Goal: Entertainment & Leisure: Consume media (video, audio)

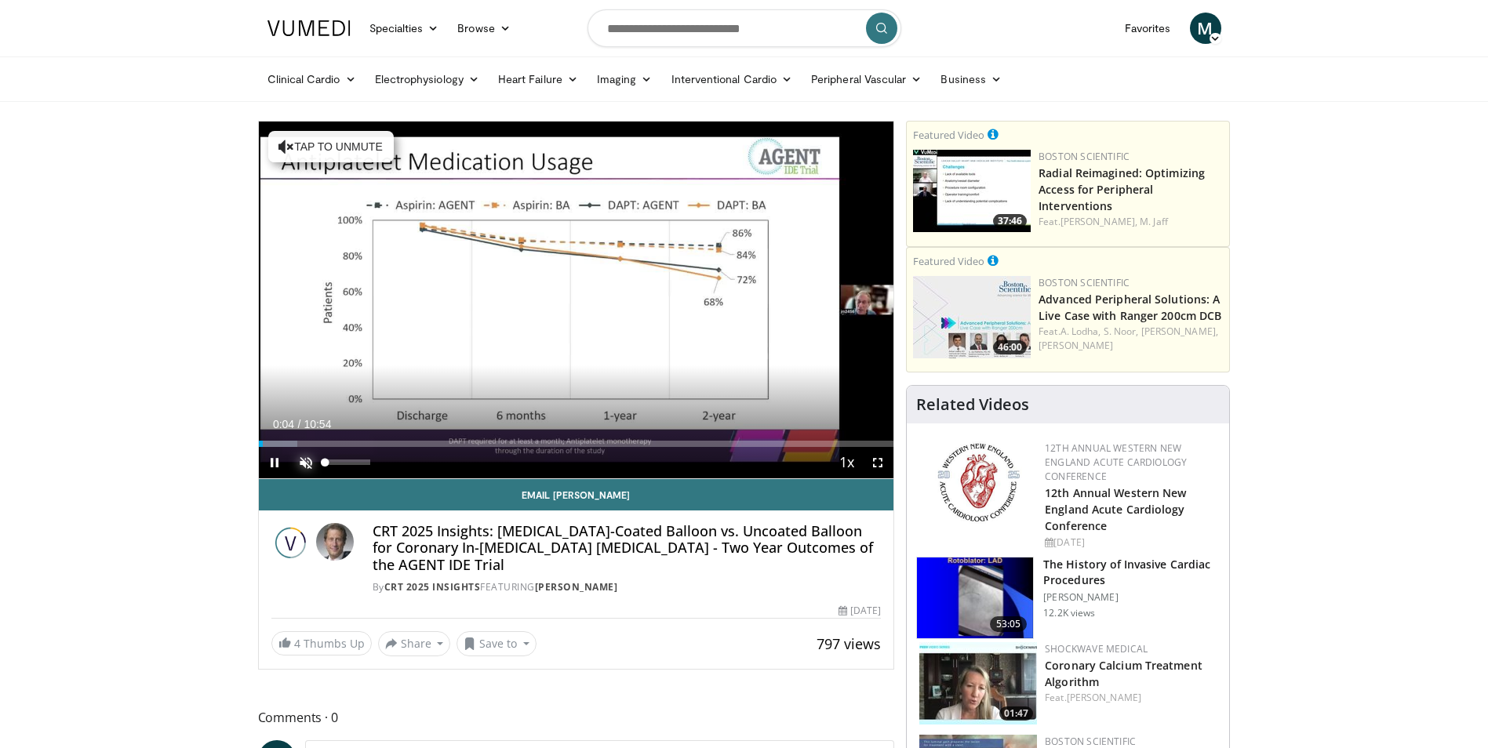
click at [311, 460] on span "Video Player" at bounding box center [305, 462] width 31 height 31
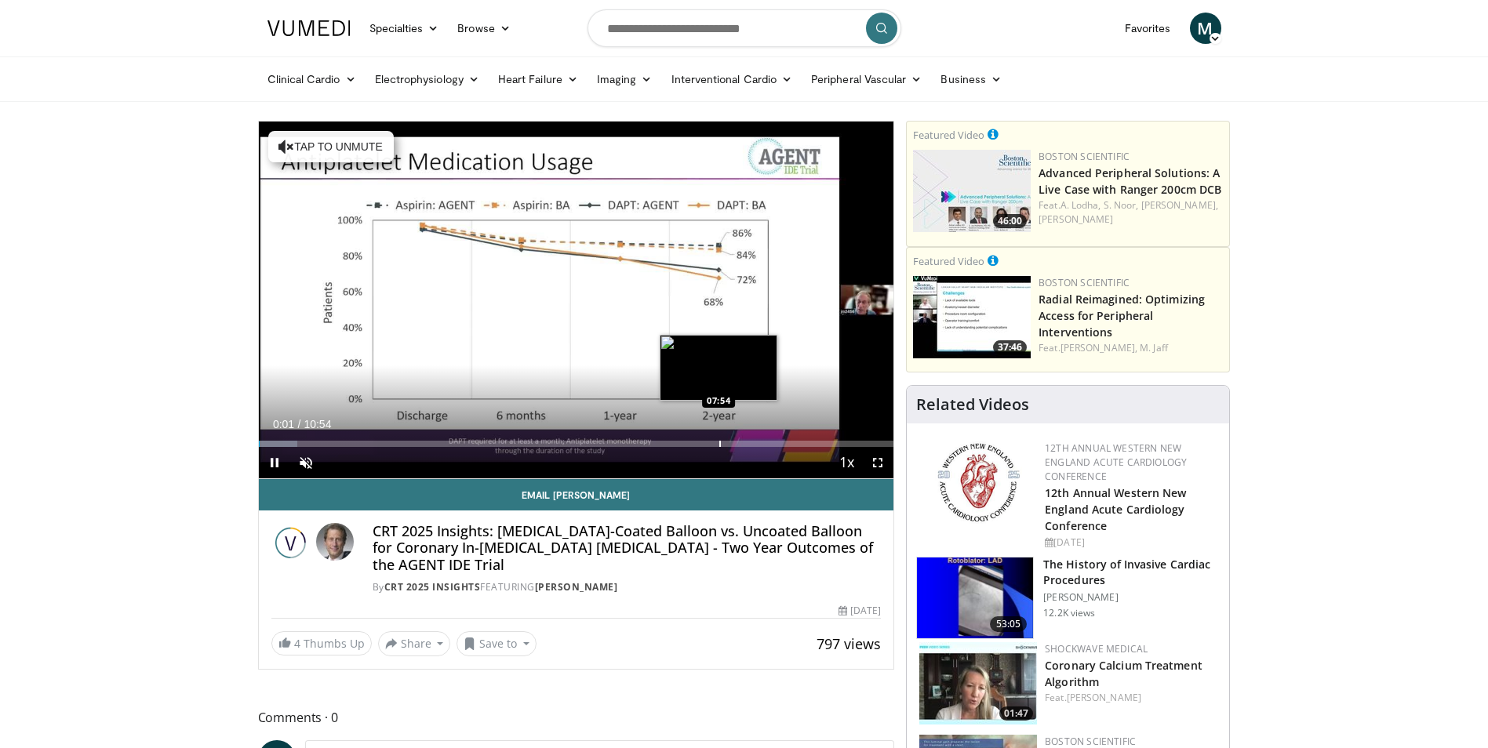
click at [719, 445] on div "Progress Bar" at bounding box center [720, 444] width 2 height 6
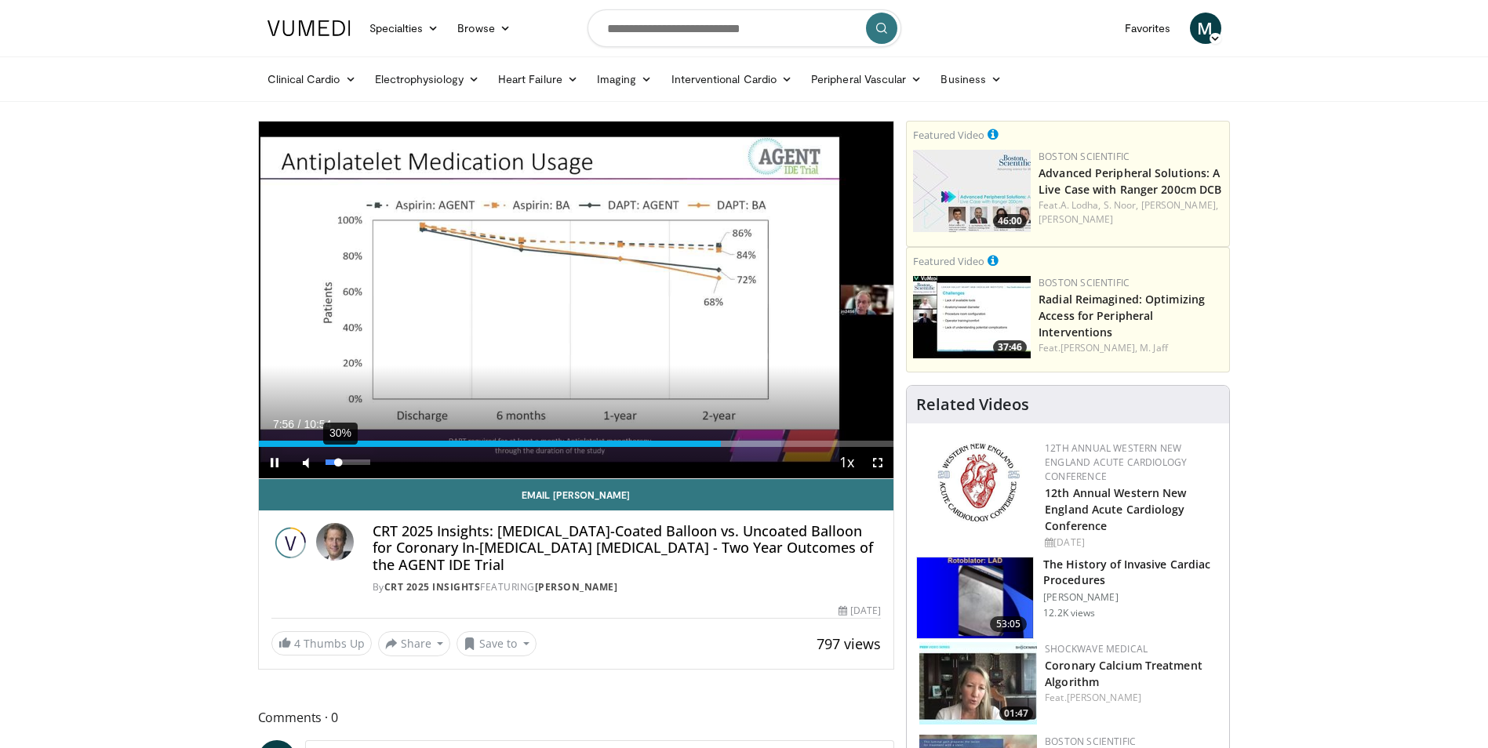
drag, startPoint x: 323, startPoint y: 459, endPoint x: 339, endPoint y: 460, distance: 15.7
click at [339, 460] on div "Volume Level" at bounding box center [331, 462] width 13 height 5
drag, startPoint x: 339, startPoint y: 463, endPoint x: 355, endPoint y: 465, distance: 16.6
click at [355, 465] on div "Volume Level" at bounding box center [340, 462] width 30 height 5
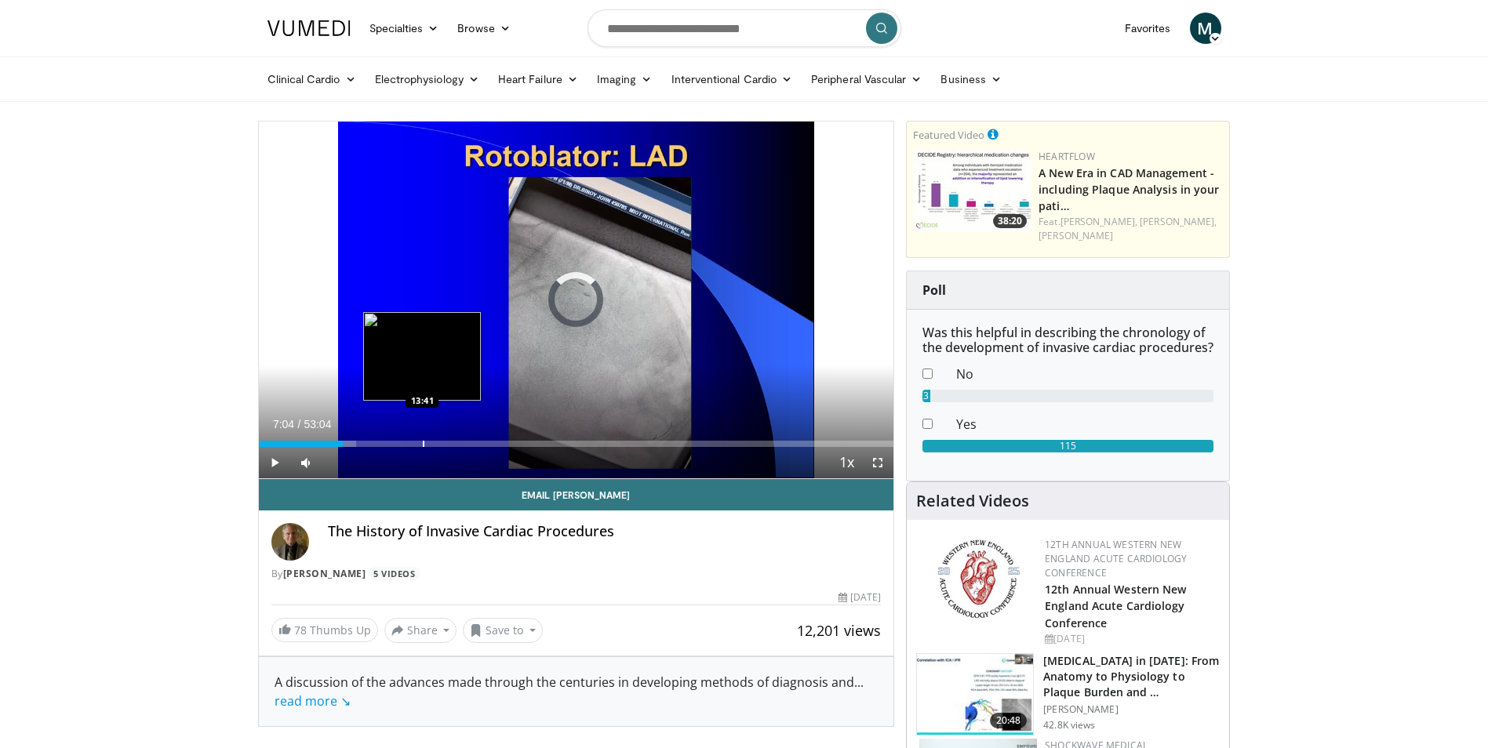
click at [423, 442] on div "Progress Bar" at bounding box center [424, 444] width 2 height 6
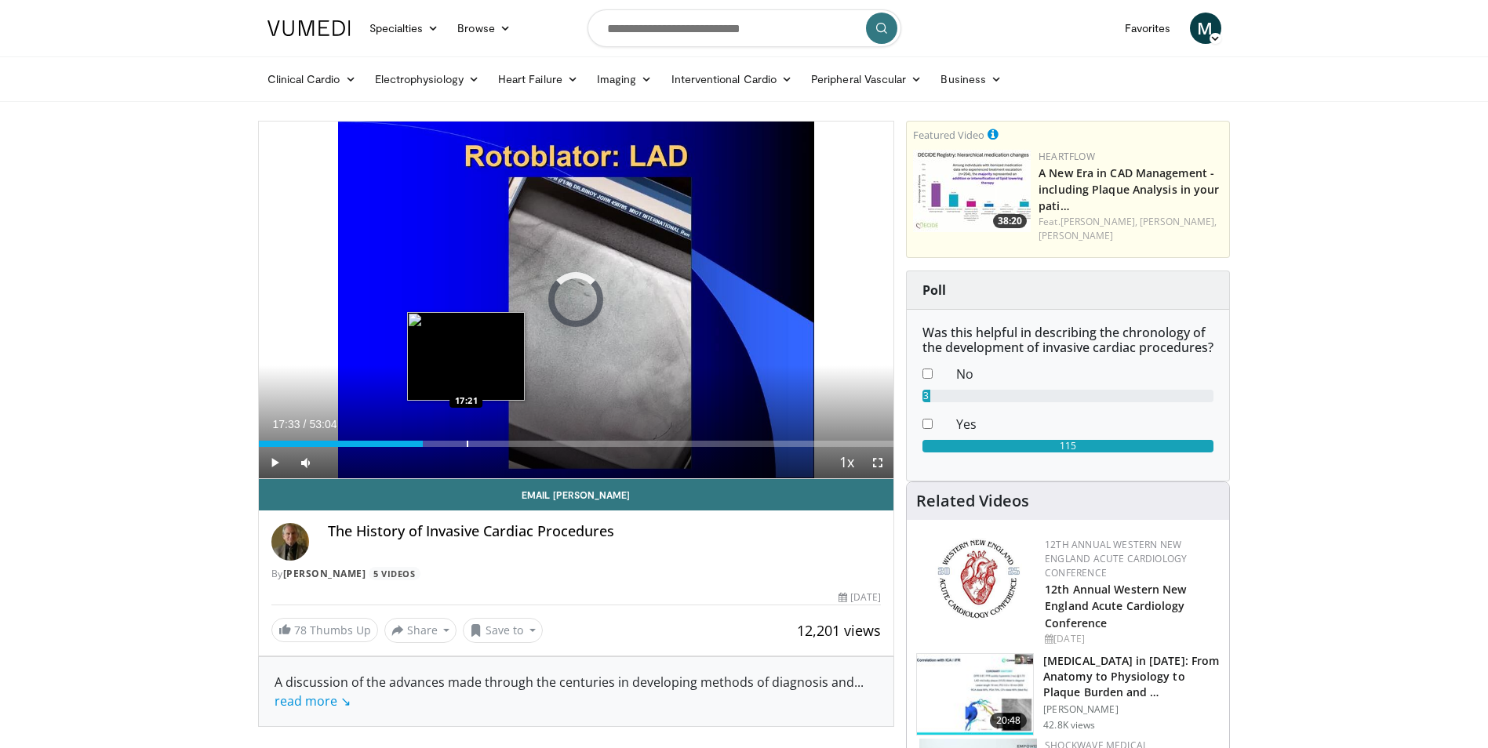
click at [467, 441] on div "Progress Bar" at bounding box center [468, 444] width 2 height 6
click at [487, 442] on div "Progress Bar" at bounding box center [488, 444] width 2 height 6
click at [469, 442] on div "Progress Bar" at bounding box center [470, 444] width 2 height 6
click at [503, 436] on div "Loaded : 35.12% 17:38 20:26" at bounding box center [576, 439] width 635 height 15
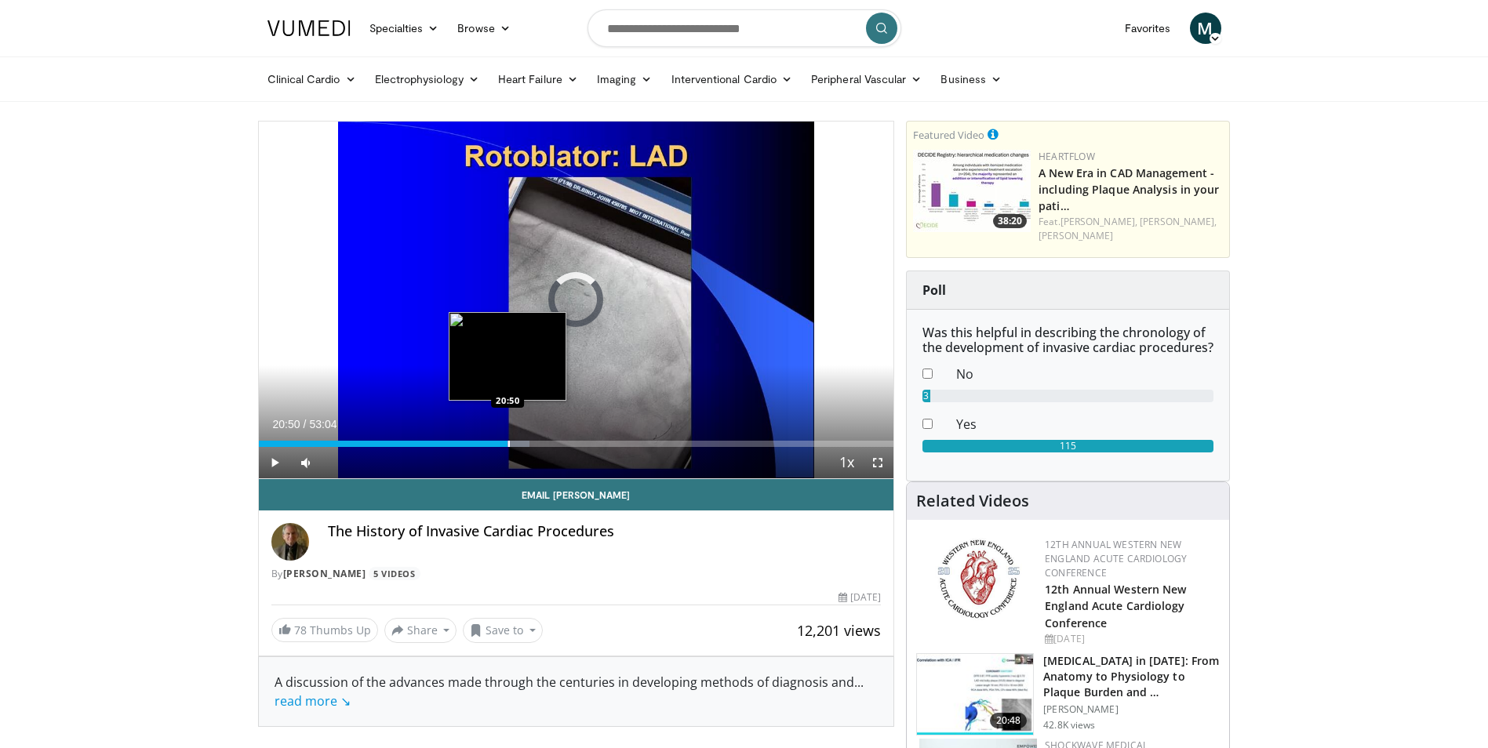
click at [508, 445] on div "Progress Bar" at bounding box center [509, 444] width 2 height 6
click at [485, 442] on div "21:14" at bounding box center [386, 444] width 254 height 6
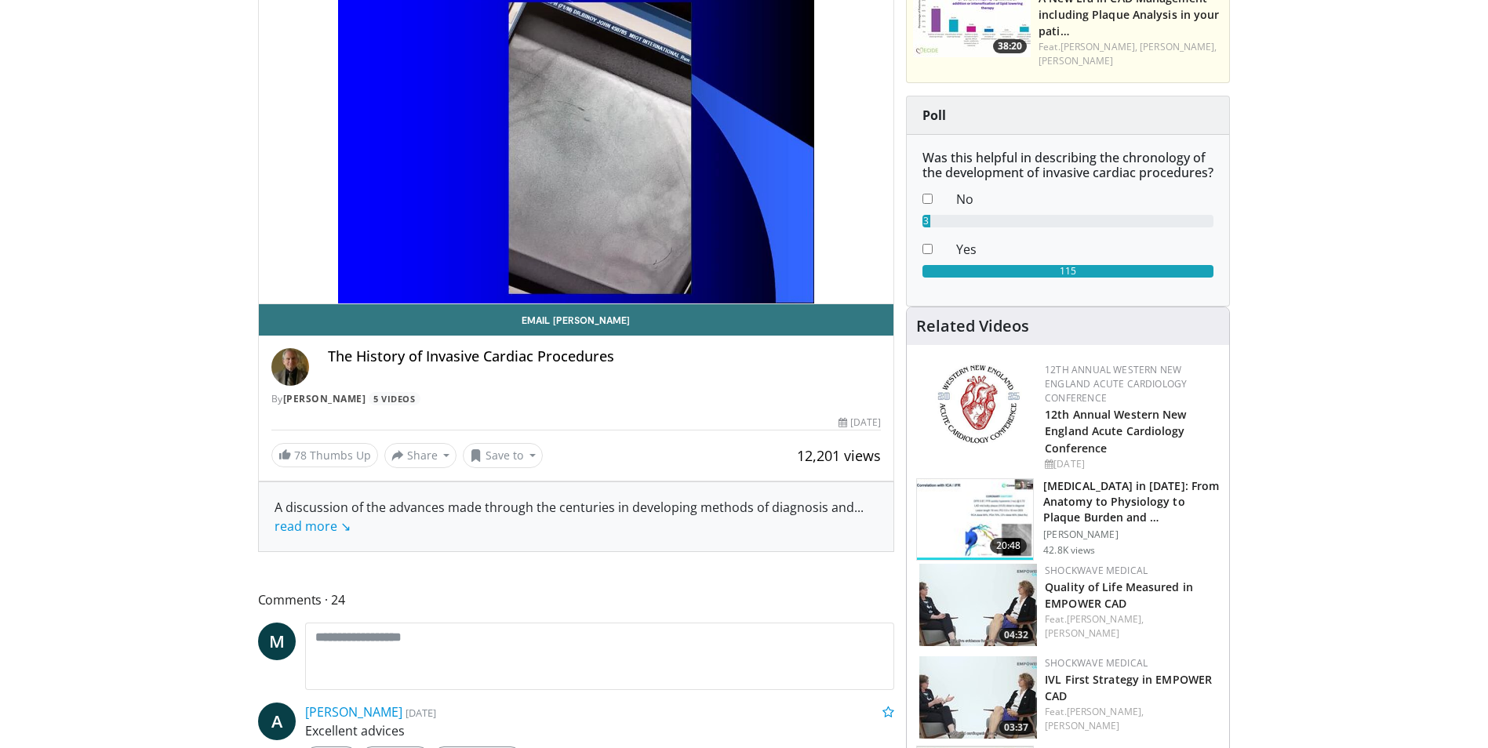
scroll to position [78, 0]
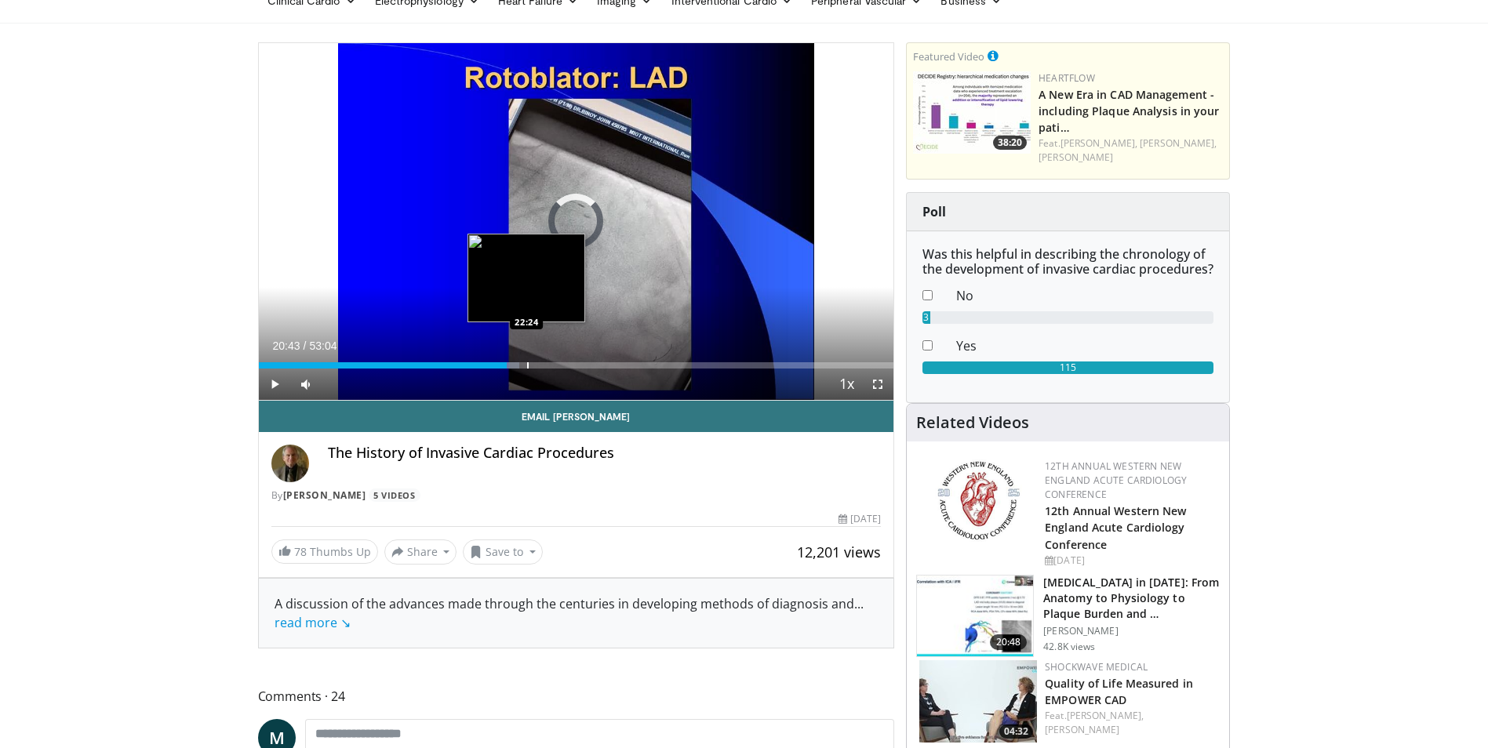
click at [527, 365] on div "Progress Bar" at bounding box center [528, 365] width 2 height 6
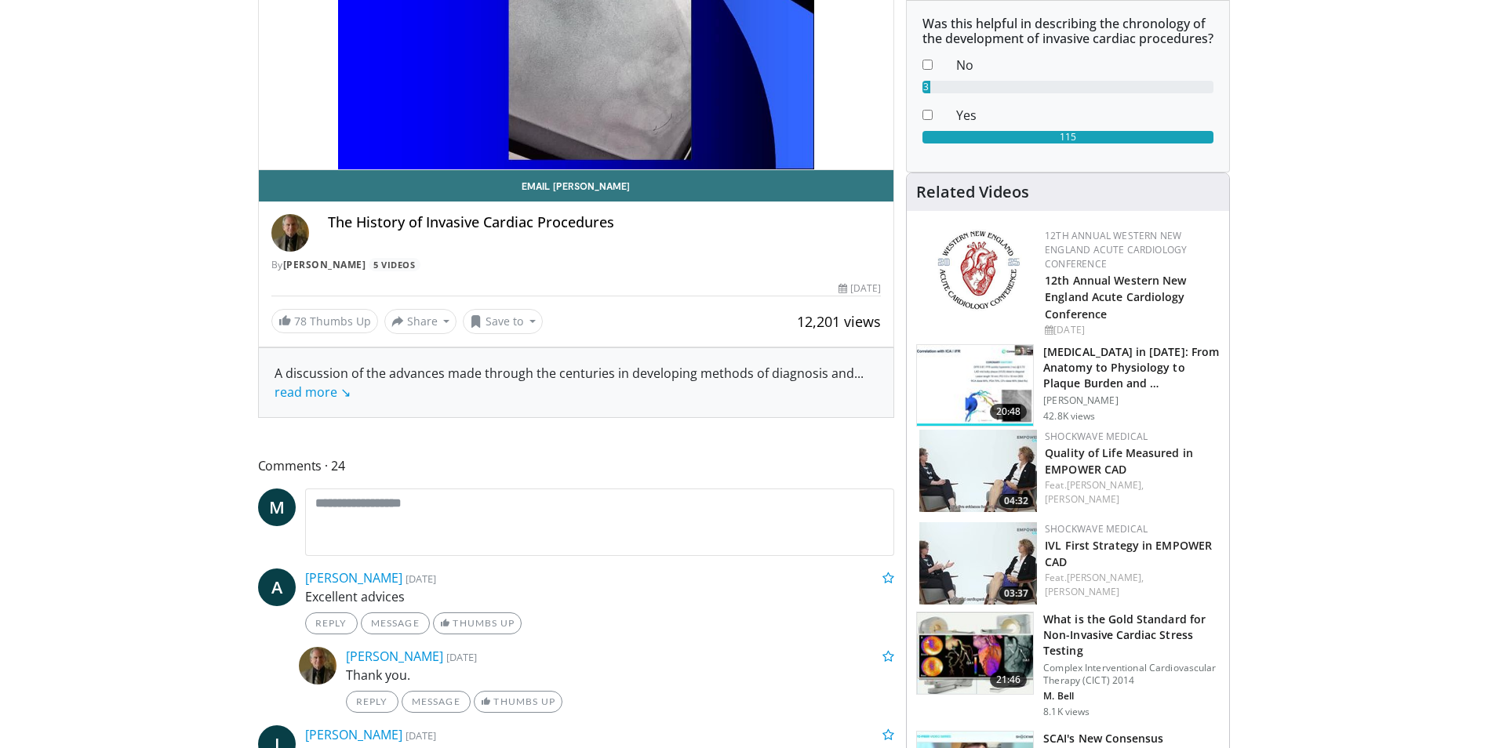
scroll to position [0, 0]
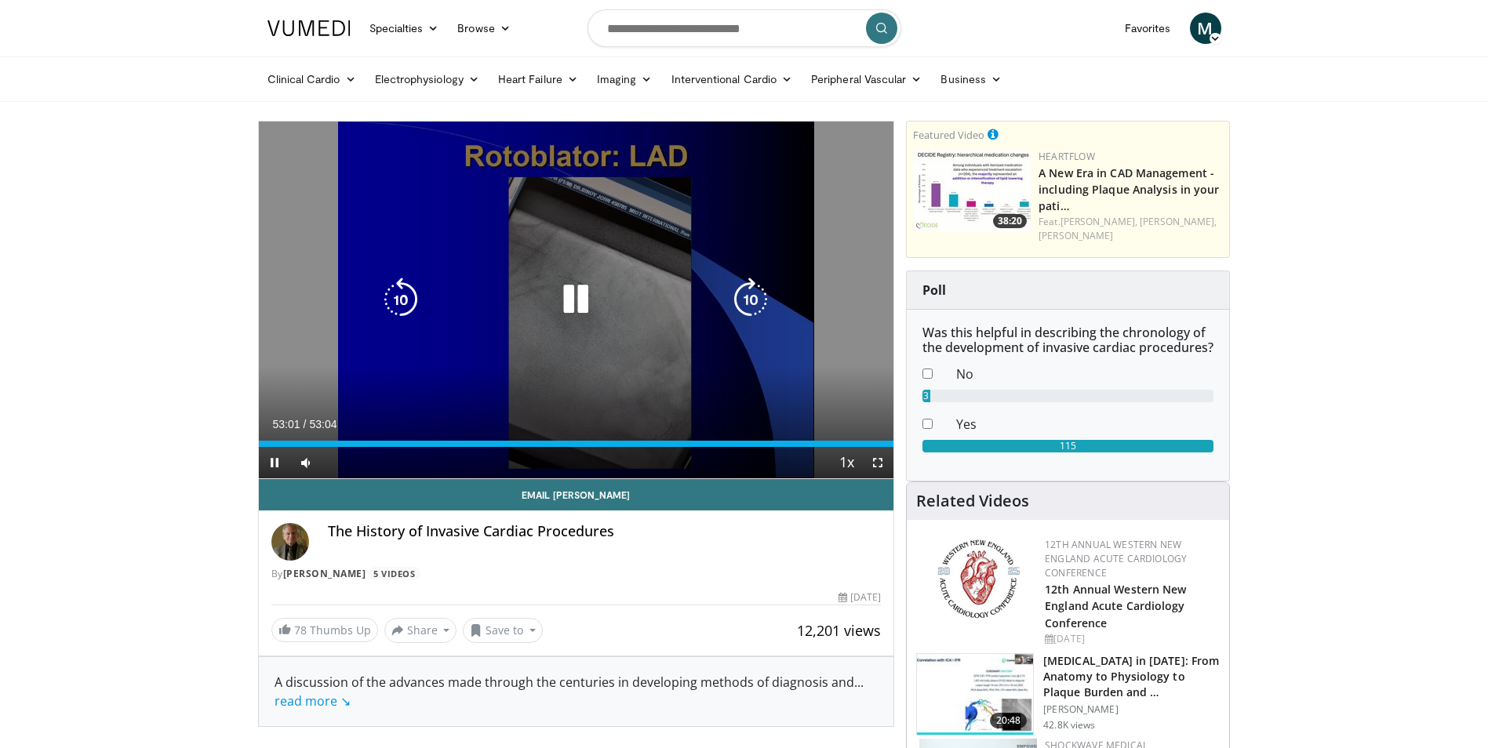
click at [576, 292] on icon "Video Player" at bounding box center [576, 300] width 44 height 44
